Goal: Task Accomplishment & Management: Use online tool/utility

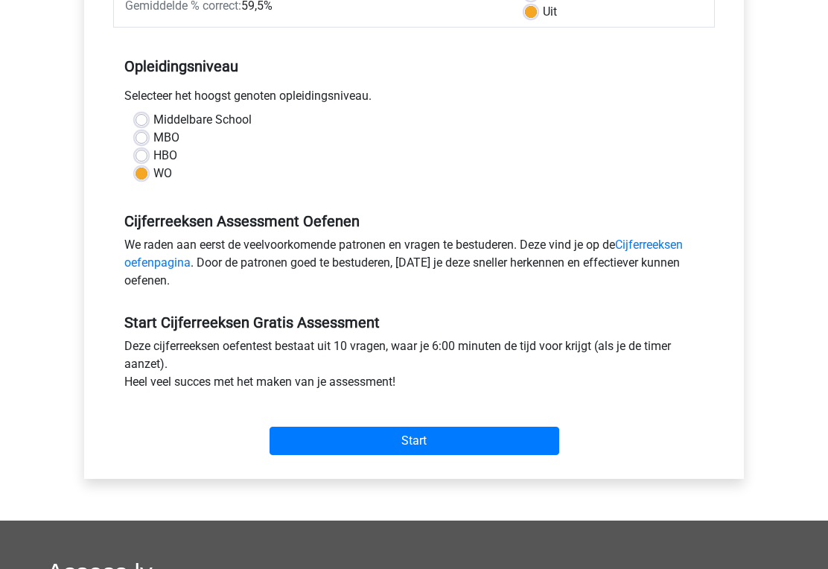
scroll to position [278, 0]
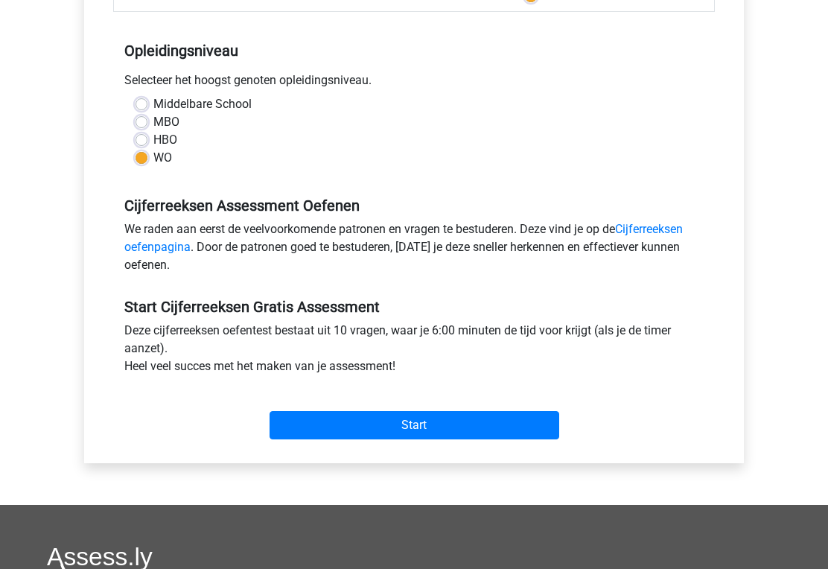
click at [448, 424] on input "Start" at bounding box center [415, 426] width 290 height 28
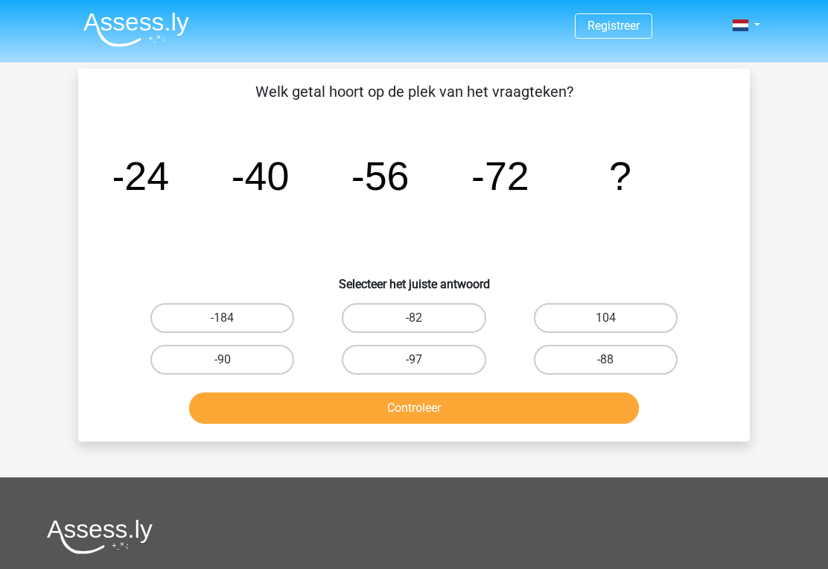
click at [636, 356] on label "-88" at bounding box center [606, 360] width 144 height 30
click at [615, 360] on input "-88" at bounding box center [610, 365] width 10 height 10
radio input "true"
click at [503, 407] on button "Controleer" at bounding box center [414, 407] width 450 height 31
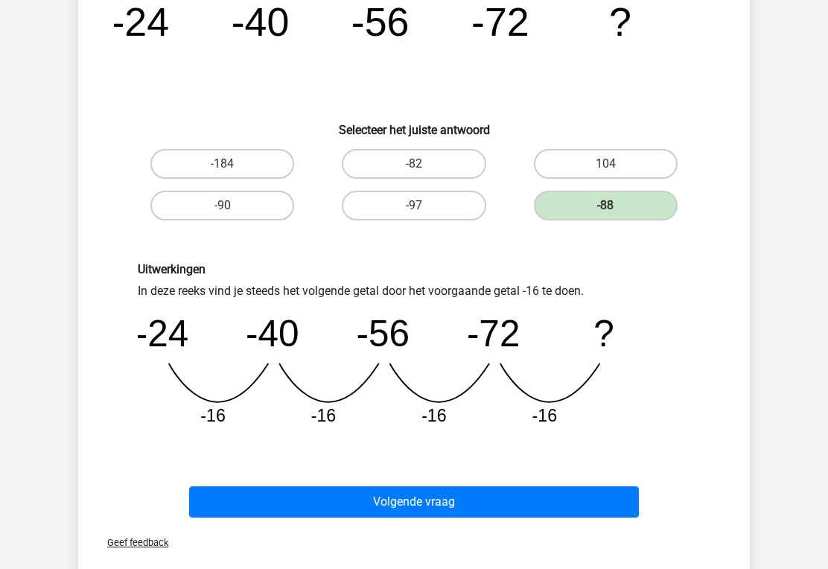
scroll to position [156, 0]
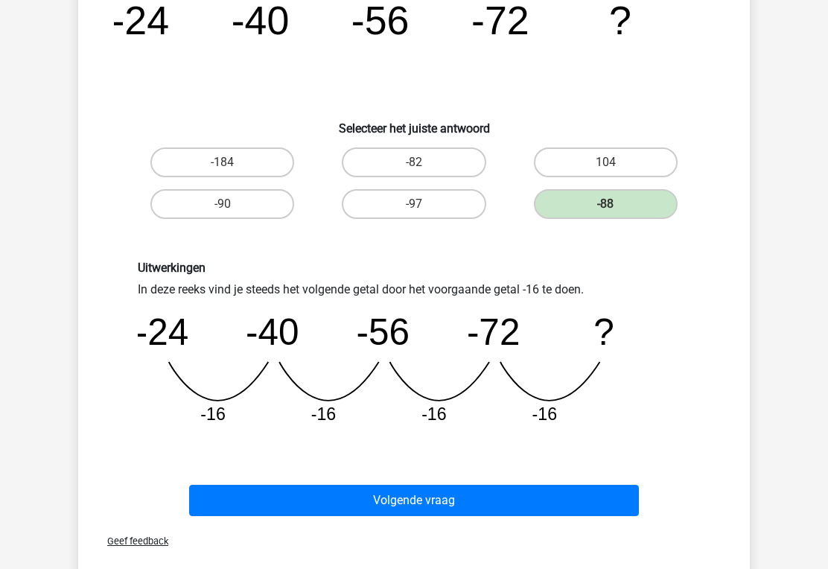
click at [556, 494] on button "Volgende vraag" at bounding box center [414, 500] width 450 height 31
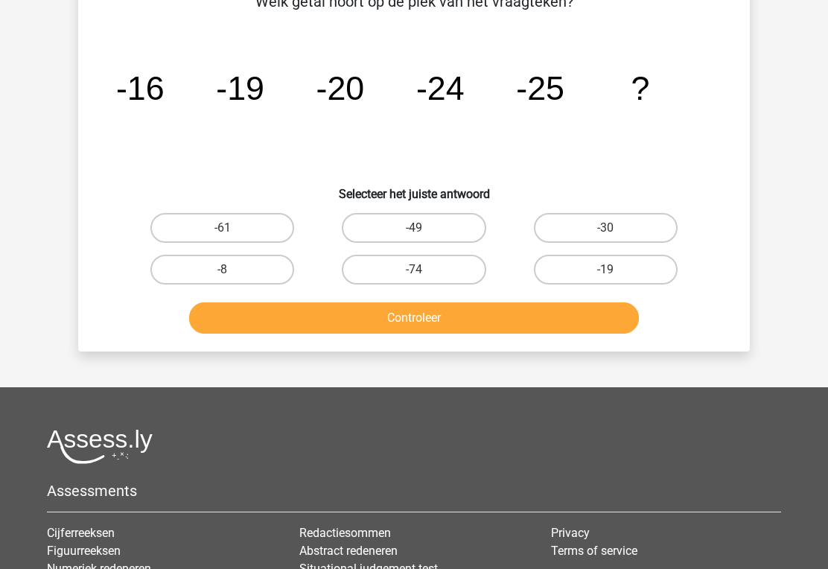
scroll to position [92, 0]
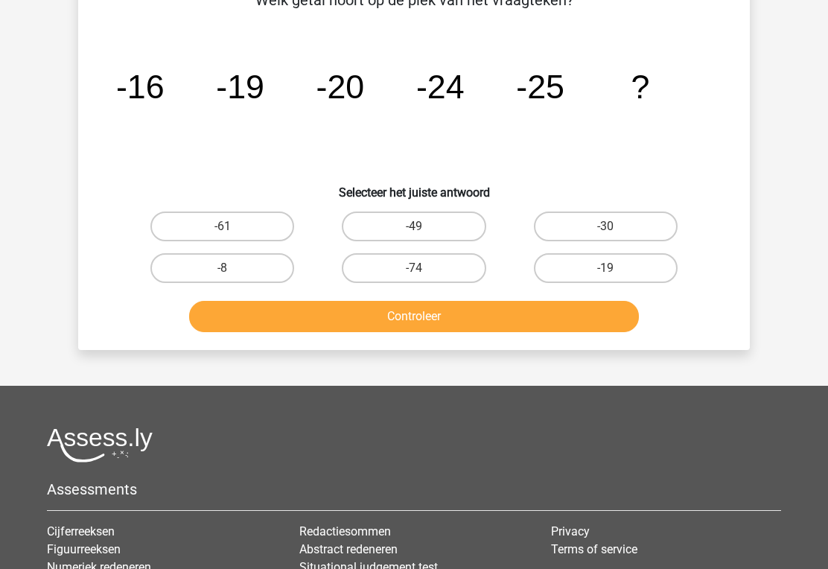
click at [602, 232] on label "-30" at bounding box center [606, 226] width 144 height 30
click at [605, 232] on input "-30" at bounding box center [610, 231] width 10 height 10
radio input "true"
click at [398, 309] on button "Controleer" at bounding box center [414, 316] width 450 height 31
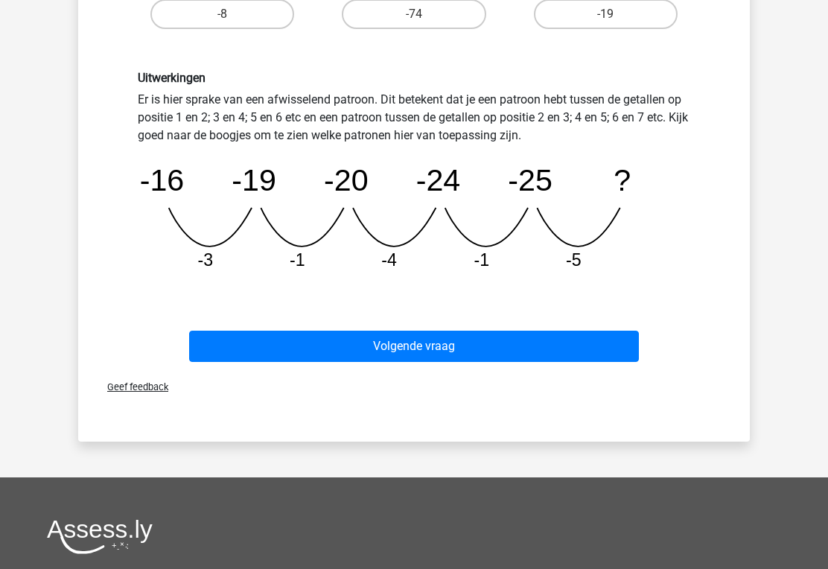
scroll to position [382, 0]
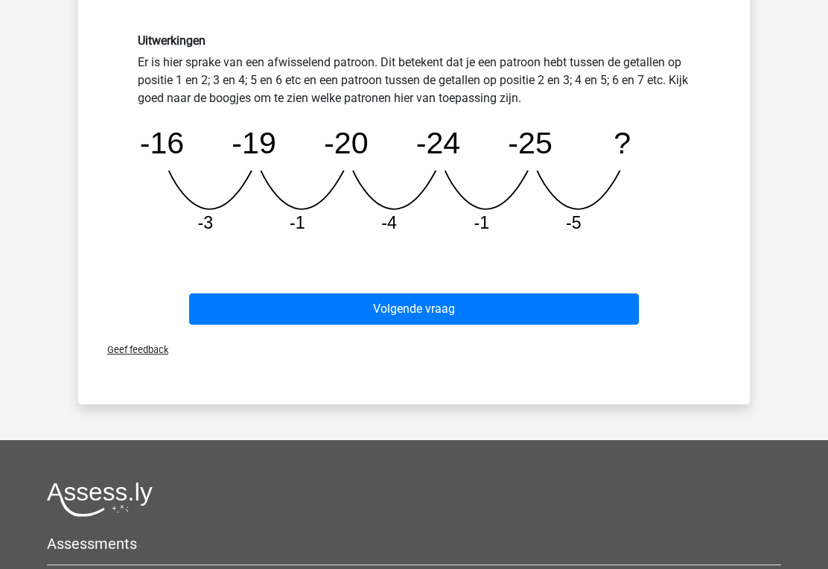
click at [485, 300] on button "Volgende vraag" at bounding box center [414, 309] width 450 height 31
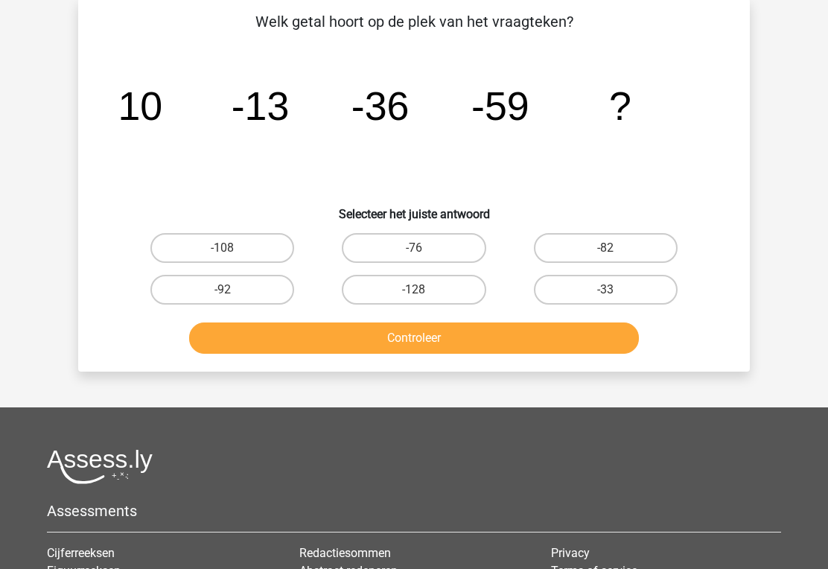
scroll to position [69, 0]
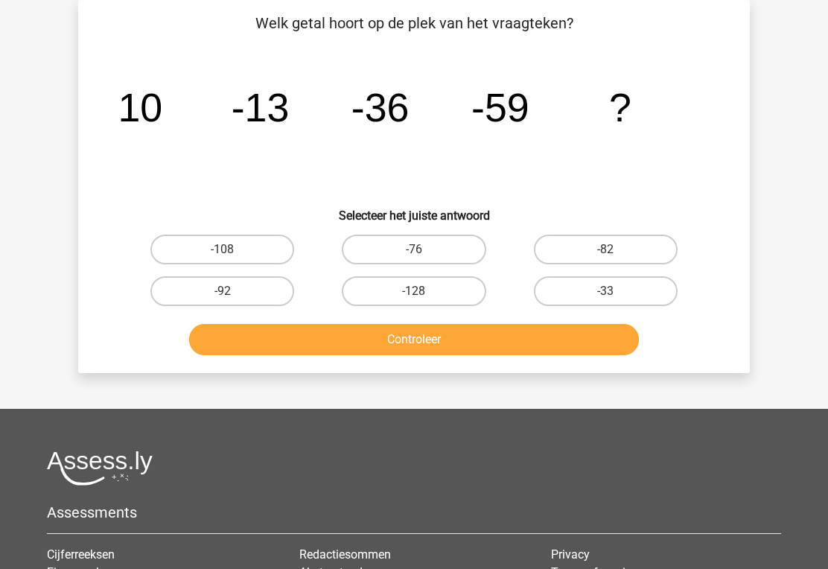
click at [617, 246] on label "-82" at bounding box center [606, 250] width 144 height 30
click at [615, 249] on input "-82" at bounding box center [610, 254] width 10 height 10
radio input "true"
click at [503, 337] on button "Controleer" at bounding box center [414, 339] width 450 height 31
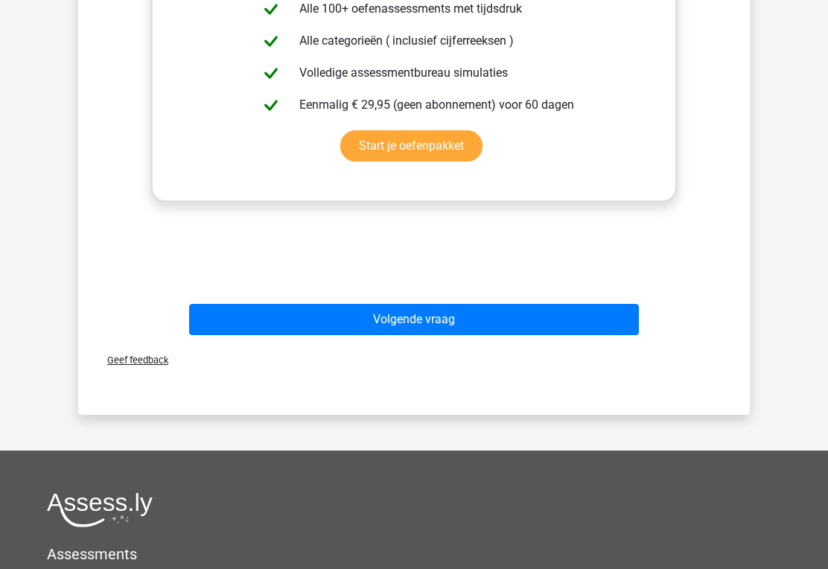
scroll to position [569, 0]
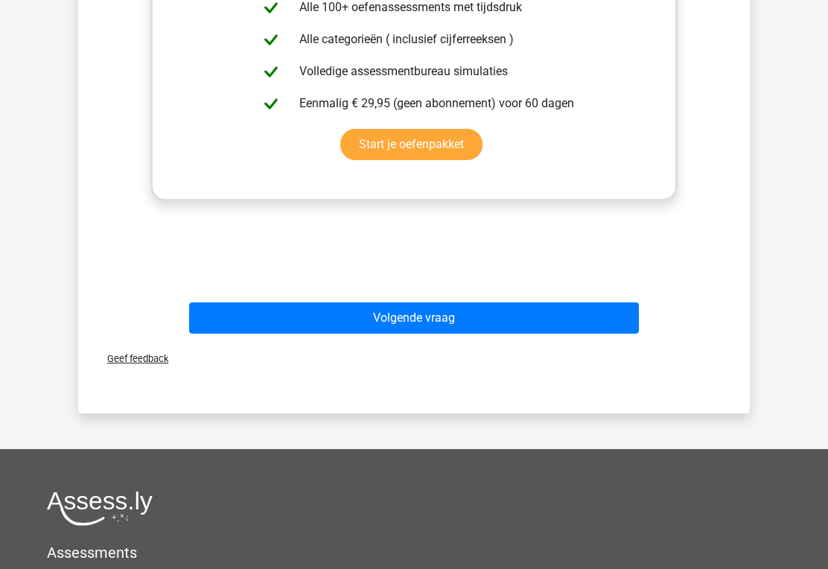
click at [456, 317] on button "Volgende vraag" at bounding box center [414, 318] width 450 height 31
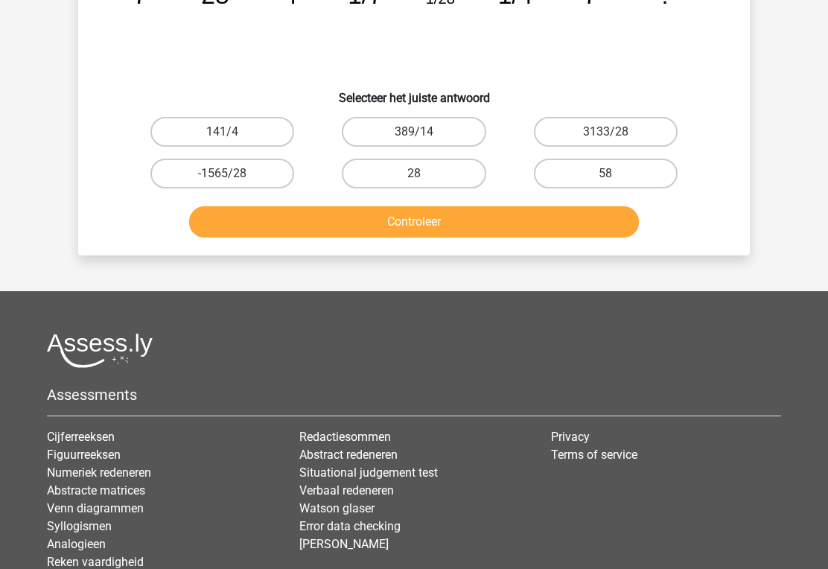
scroll to position [69, 0]
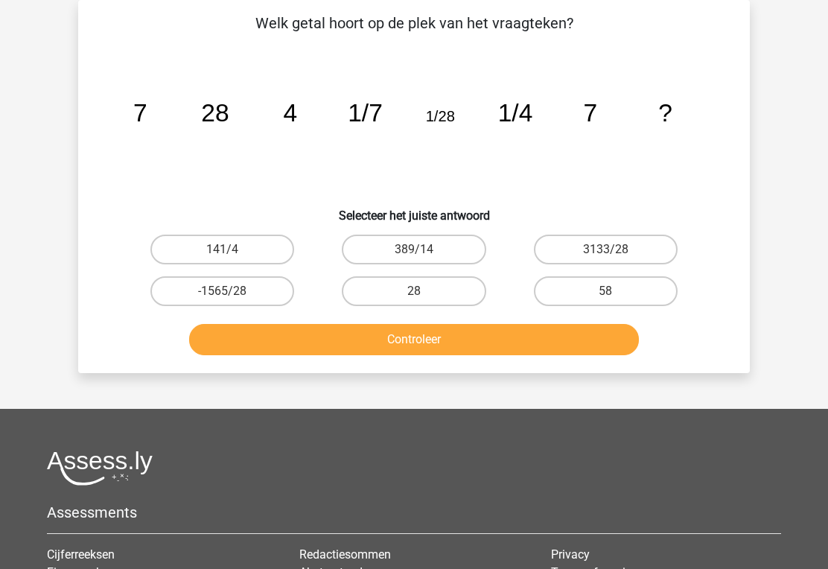
click at [611, 249] on input "3133/28" at bounding box center [610, 254] width 10 height 10
radio input "true"
click at [554, 337] on button "Controleer" at bounding box center [414, 339] width 450 height 31
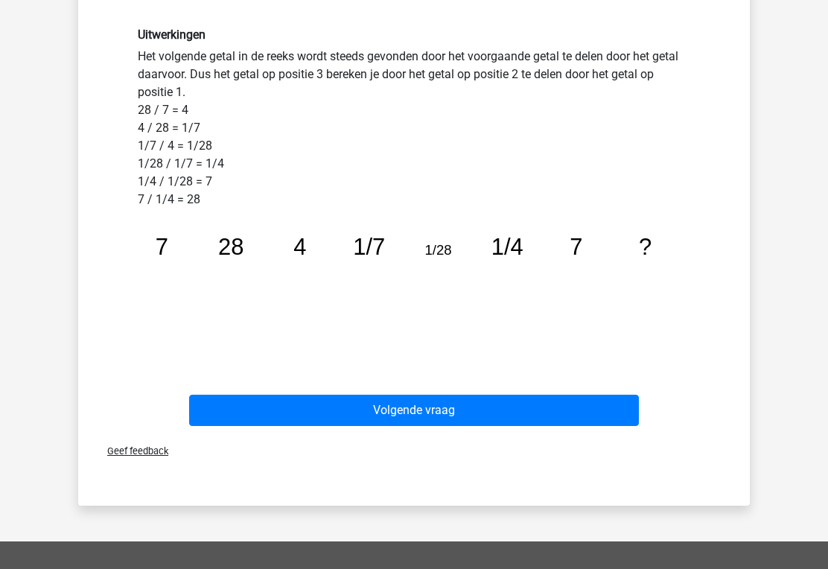
scroll to position [534, 0]
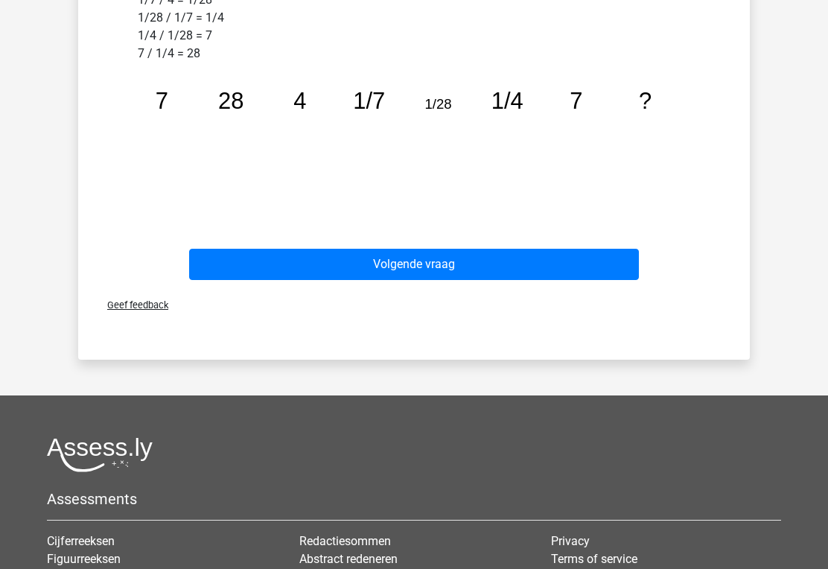
click at [474, 251] on button "Volgende vraag" at bounding box center [414, 264] width 450 height 31
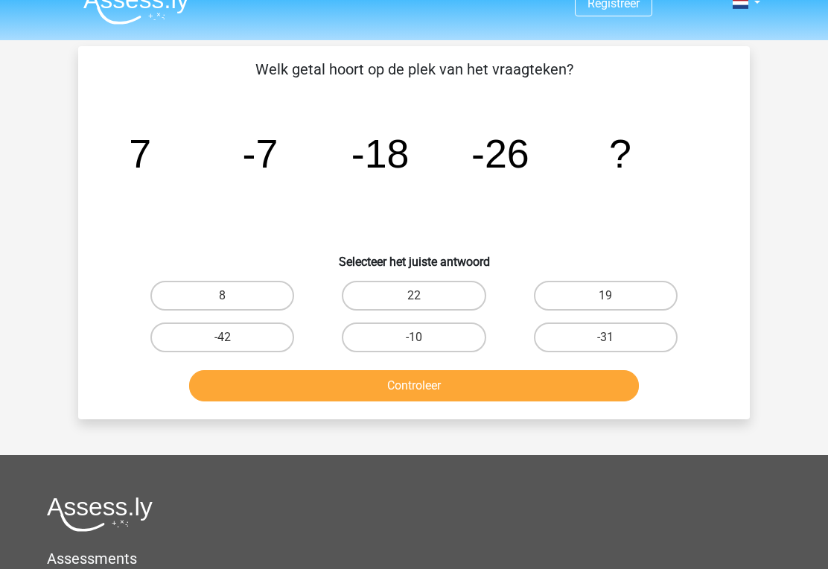
scroll to position [18, 0]
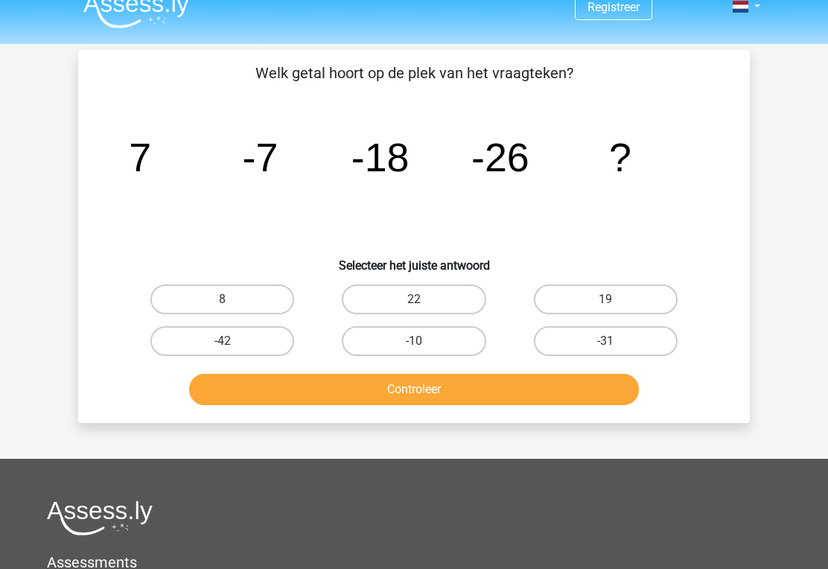
click at [634, 340] on label "-31" at bounding box center [606, 342] width 144 height 30
click at [615, 342] on input "-31" at bounding box center [610, 347] width 10 height 10
radio input "true"
click at [553, 386] on button "Controleer" at bounding box center [414, 389] width 450 height 31
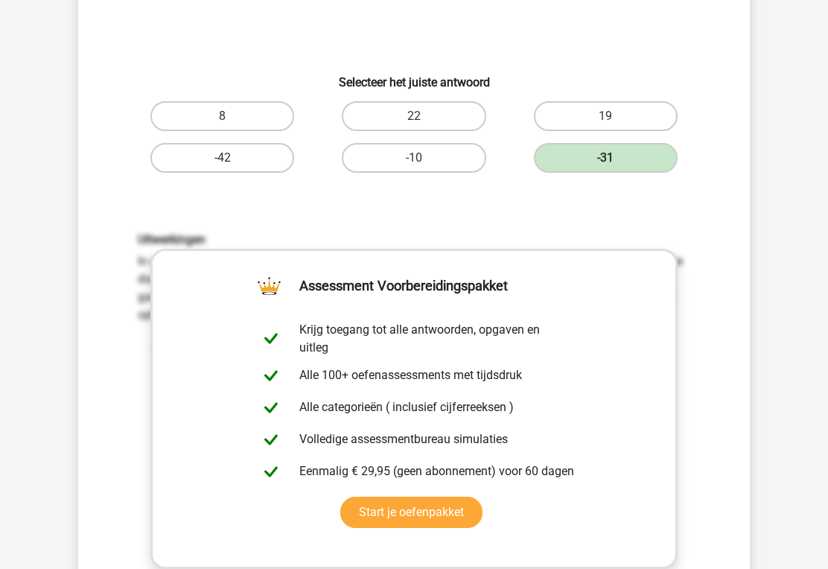
scroll to position [204, 0]
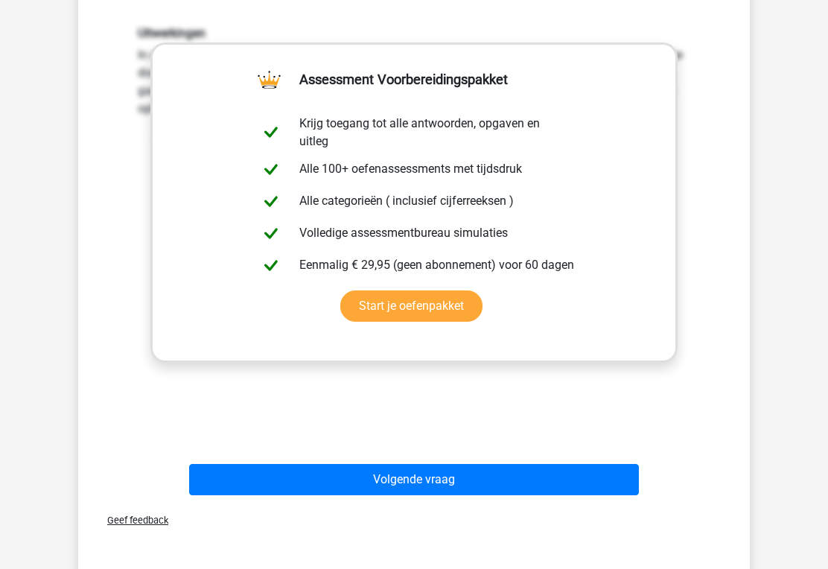
click at [541, 484] on button "Volgende vraag" at bounding box center [414, 480] width 450 height 31
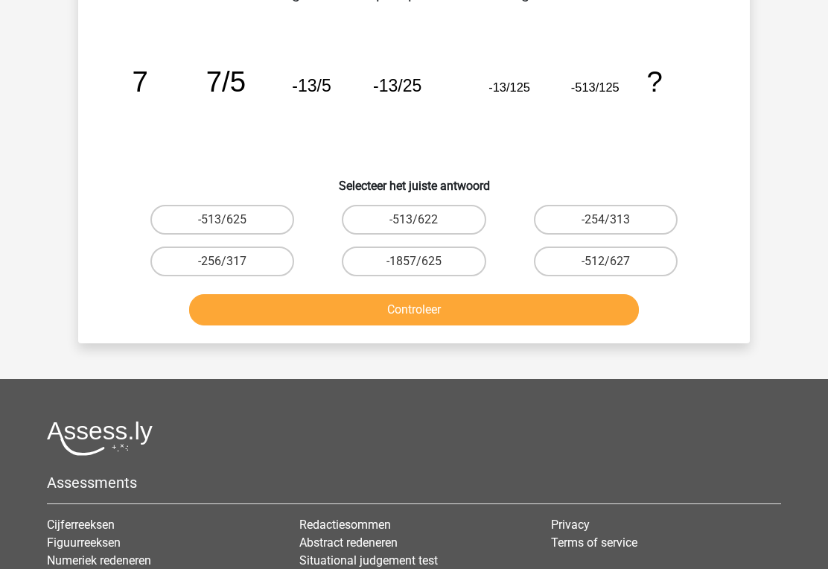
scroll to position [69, 0]
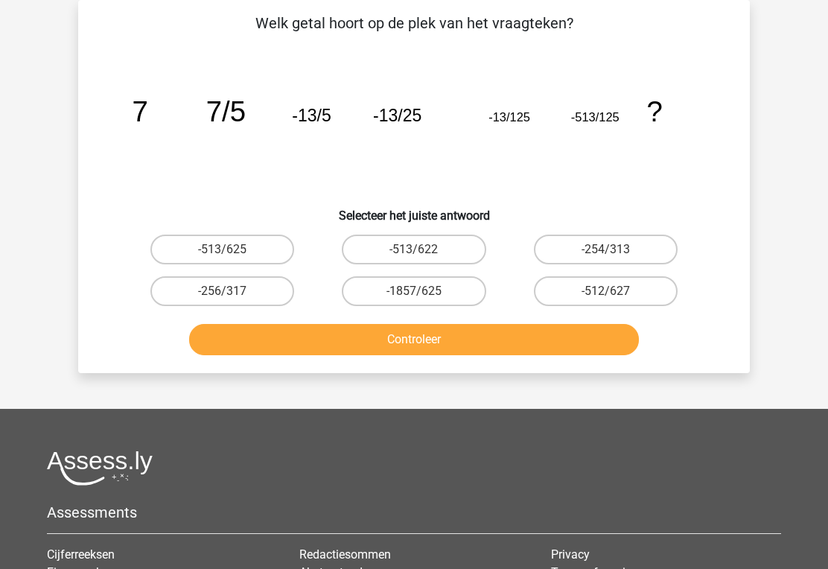
click at [629, 278] on label "-512/627" at bounding box center [606, 291] width 144 height 30
click at [615, 291] on input "-512/627" at bounding box center [610, 296] width 10 height 10
radio input "true"
click at [532, 329] on button "Controleer" at bounding box center [414, 339] width 450 height 31
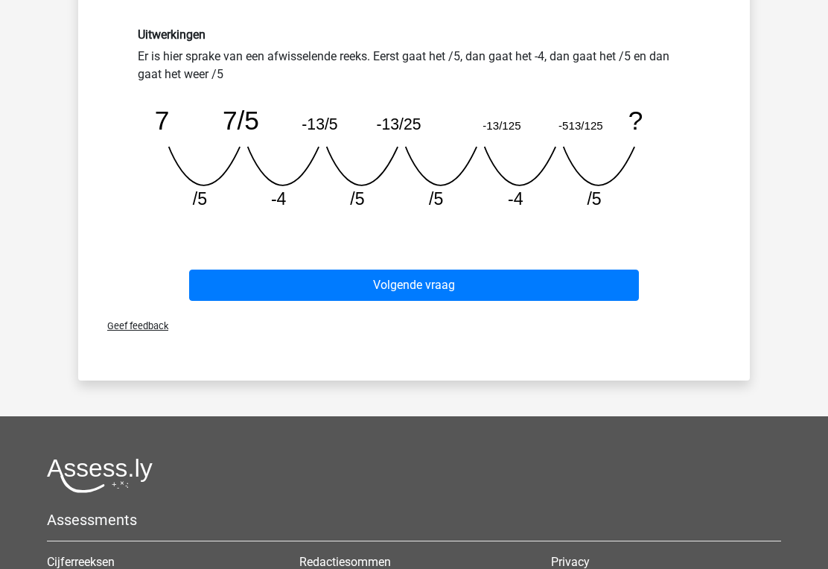
click at [483, 277] on button "Volgende vraag" at bounding box center [414, 285] width 450 height 31
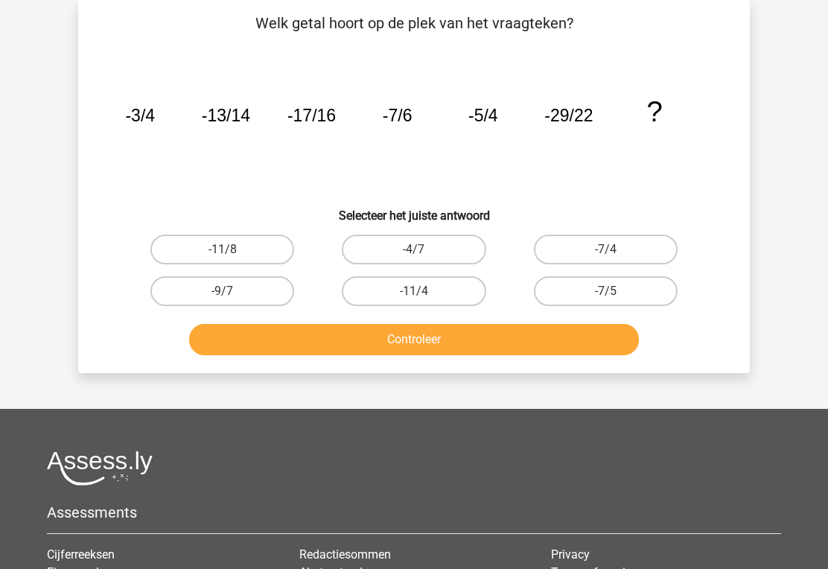
click at [614, 292] on input "-7/5" at bounding box center [610, 296] width 10 height 10
radio input "true"
click at [561, 334] on button "Controleer" at bounding box center [414, 339] width 450 height 31
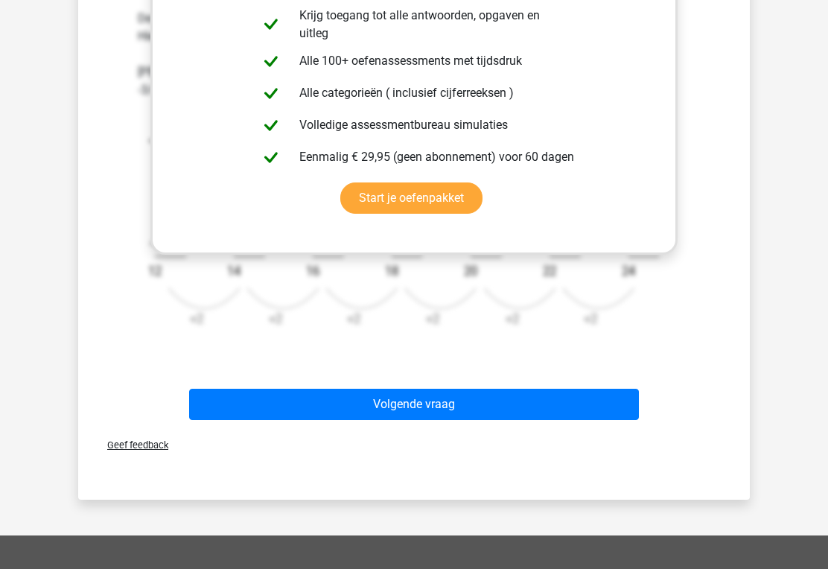
scroll to position [516, 0]
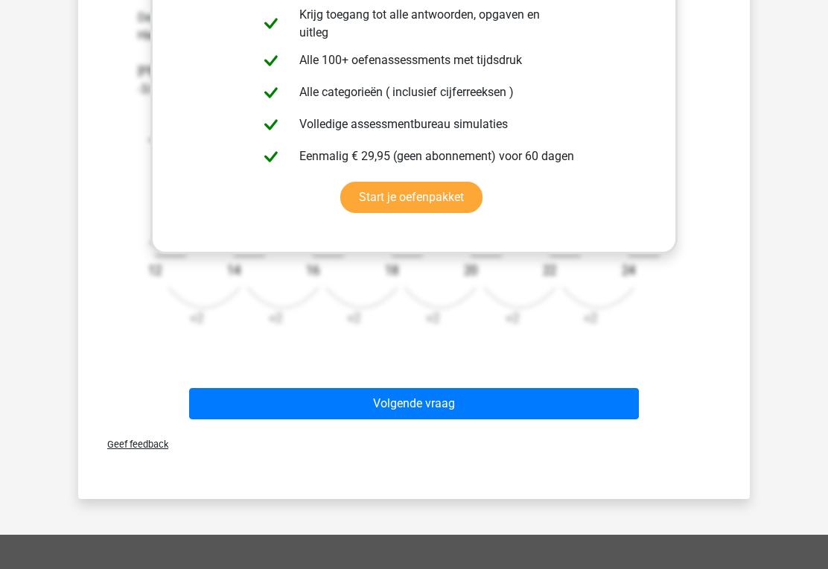
click at [564, 378] on div "Volgende vraag" at bounding box center [414, 401] width 624 height 49
click at [558, 403] on button "Volgende vraag" at bounding box center [414, 404] width 450 height 31
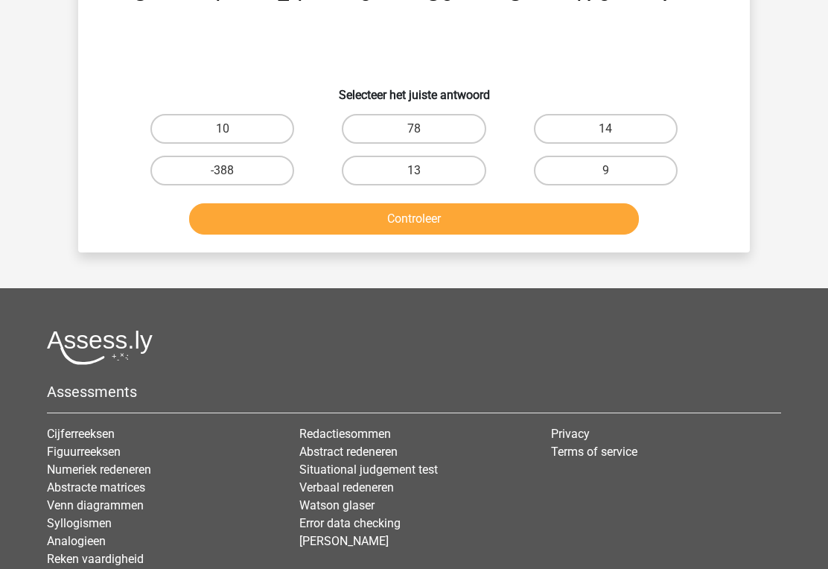
scroll to position [69, 0]
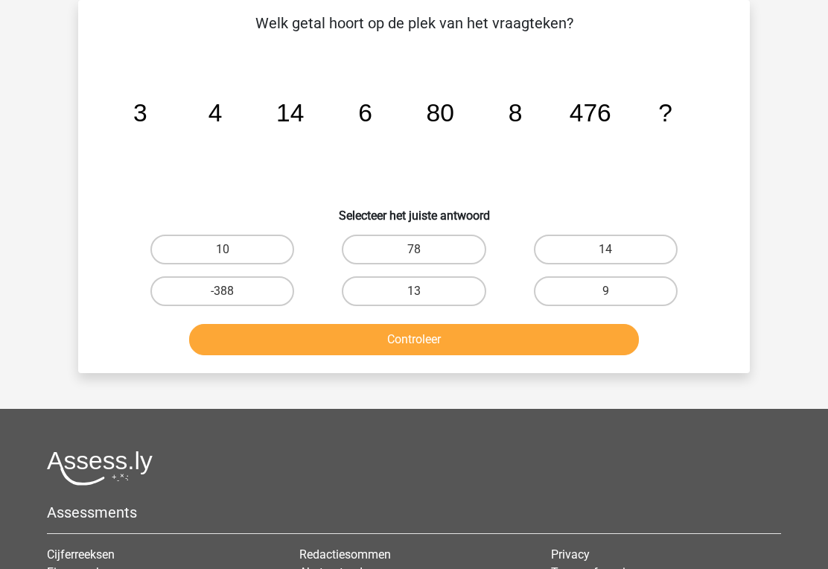
click at [240, 243] on label "10" at bounding box center [222, 250] width 144 height 30
click at [232, 249] on input "10" at bounding box center [228, 254] width 10 height 10
radio input "true"
click at [424, 337] on button "Controleer" at bounding box center [414, 339] width 450 height 31
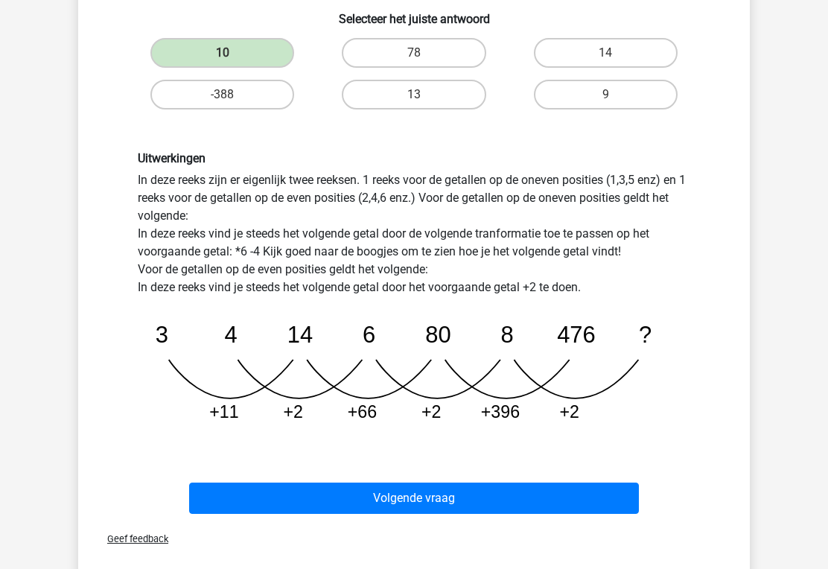
scroll to position [265, 0]
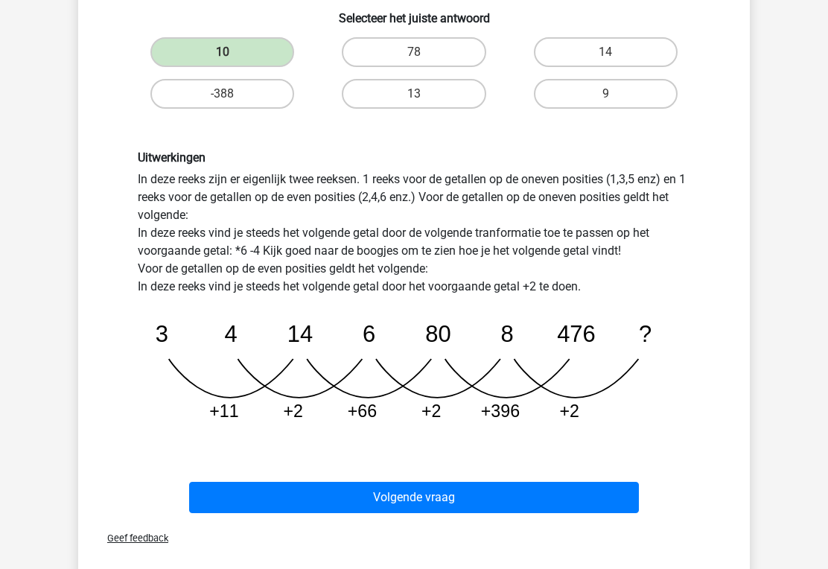
click at [484, 493] on button "Volgende vraag" at bounding box center [414, 498] width 450 height 31
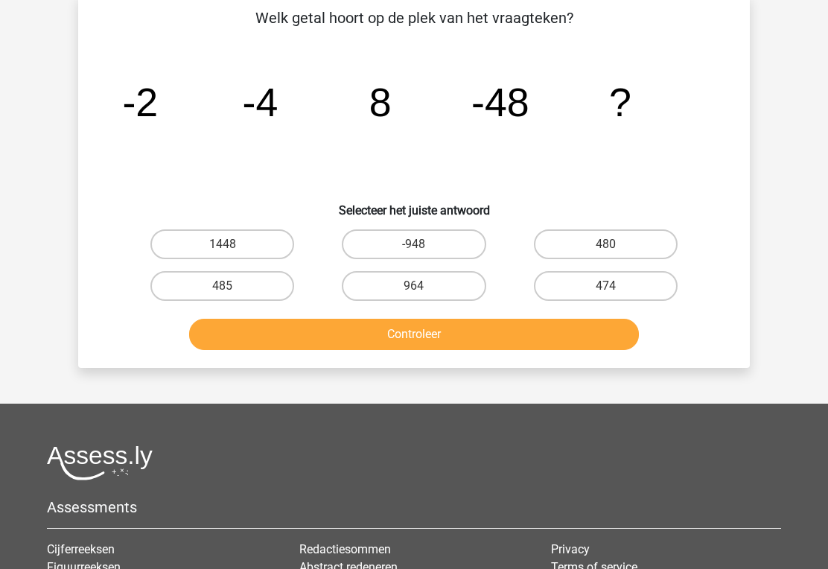
scroll to position [69, 0]
